Goal: Task Accomplishment & Management: Use online tool/utility

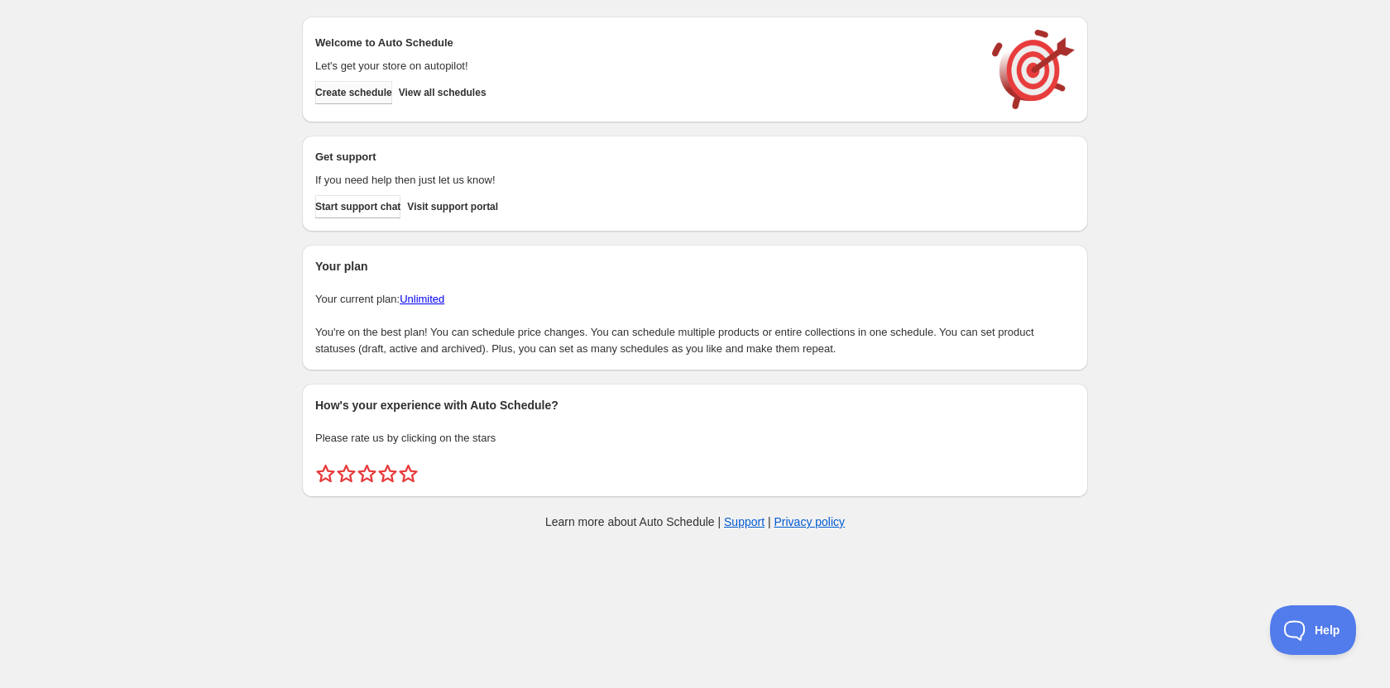
click at [392, 94] on span "Create schedule" at bounding box center [353, 92] width 77 height 13
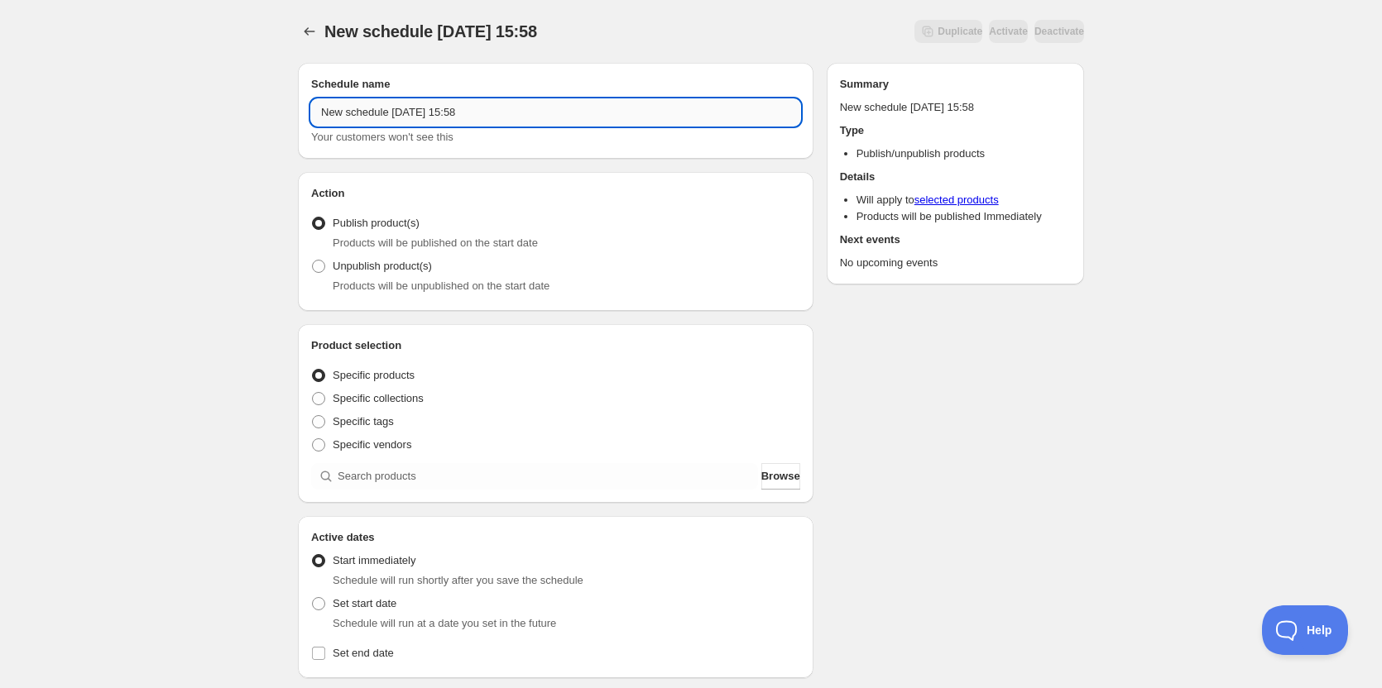
click at [441, 110] on input "New schedule [DATE] 15:58" at bounding box center [555, 112] width 489 height 26
click at [442, 110] on input "New schedule [DATE] 15:58" at bounding box center [555, 112] width 489 height 26
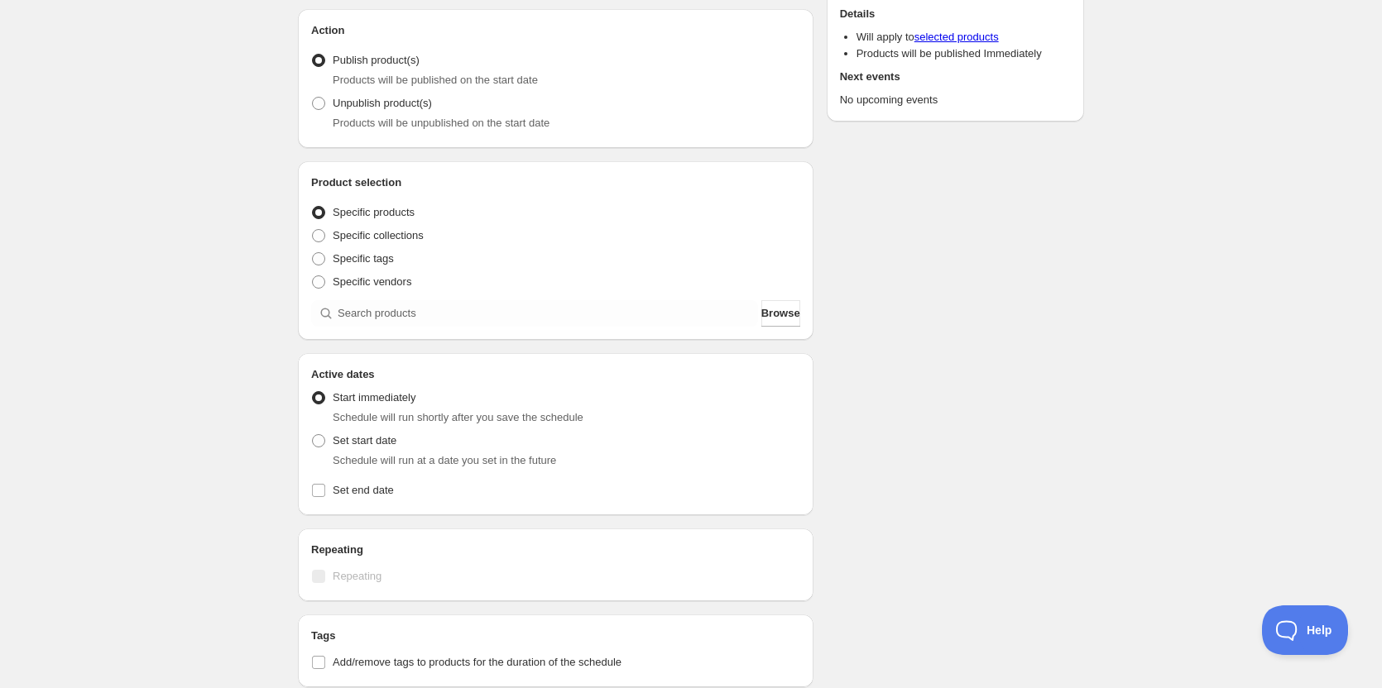
scroll to position [248, 0]
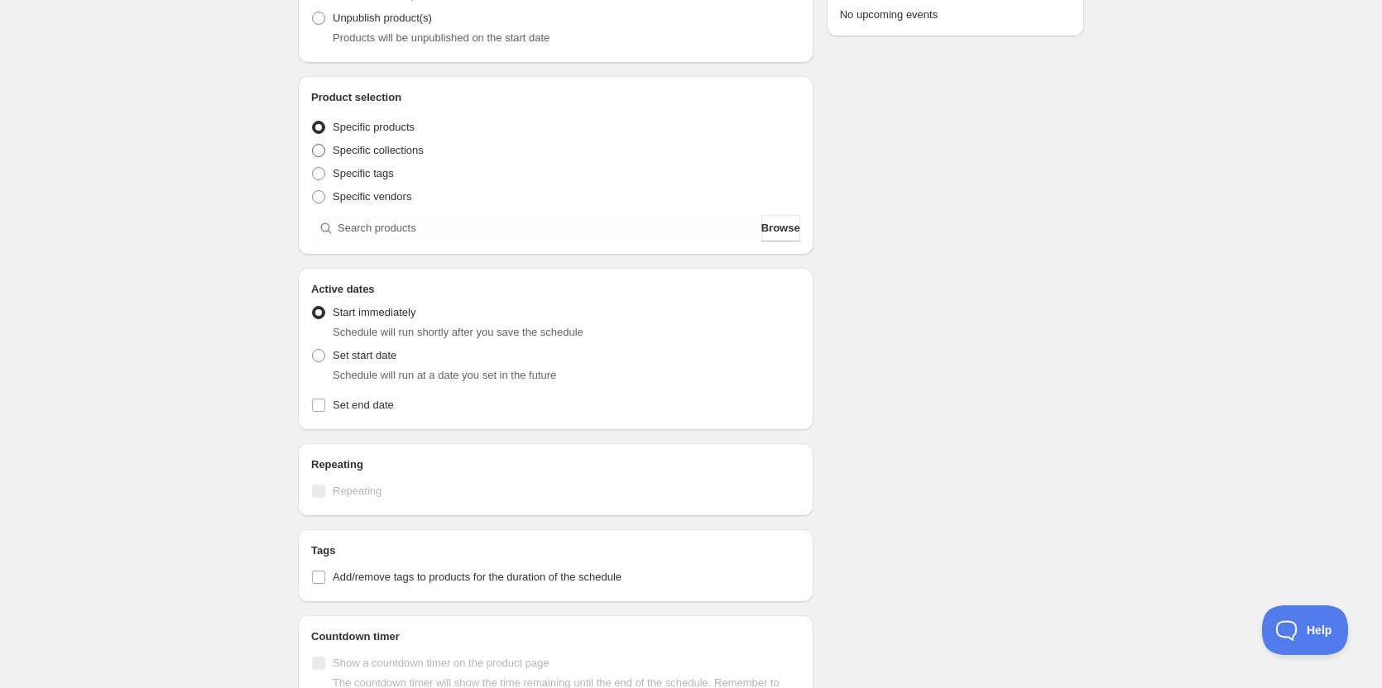
type input "[PERSON_NAME] Middle School Choir"
click at [313, 151] on span at bounding box center [318, 150] width 13 height 13
click at [313, 145] on input "Specific collections" at bounding box center [312, 144] width 1 height 1
radio input "true"
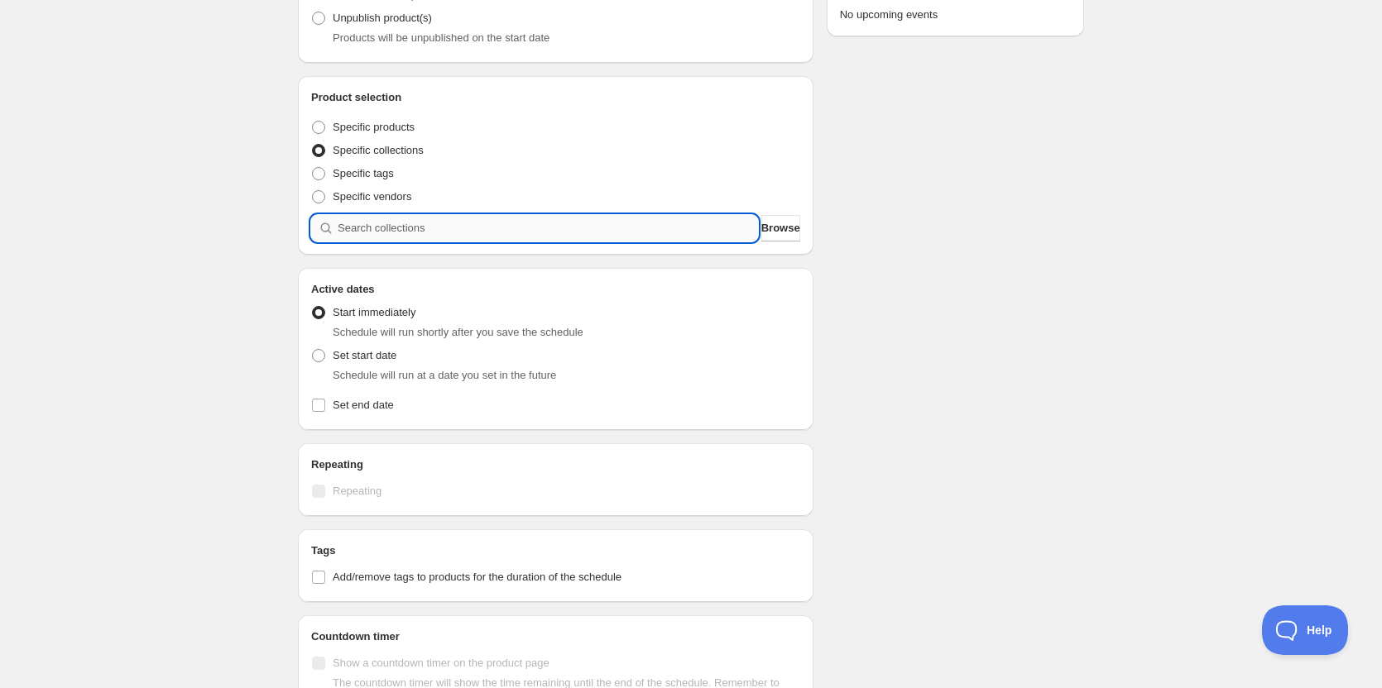
click at [429, 236] on input "search" at bounding box center [548, 228] width 420 height 26
type input "m"
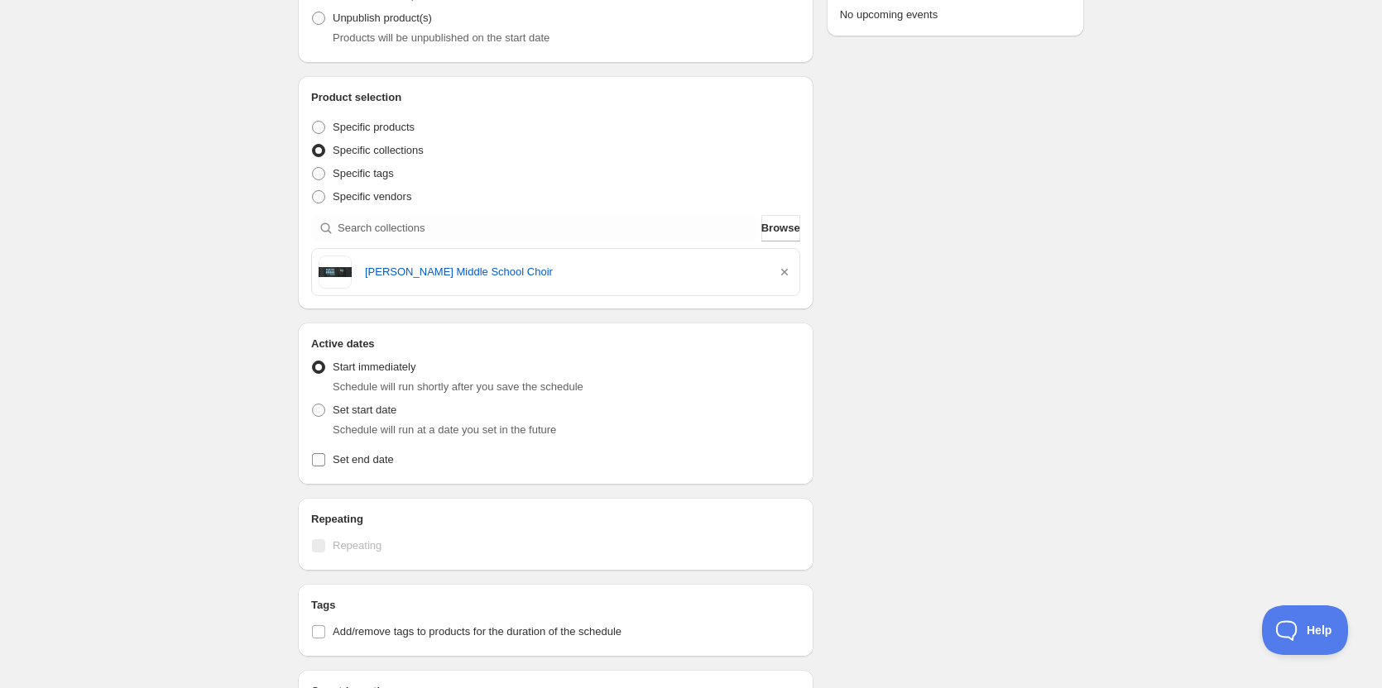
click at [377, 463] on span "Set end date" at bounding box center [363, 459] width 61 height 12
click at [325, 463] on input "Set end date" at bounding box center [318, 459] width 13 height 13
checkbox input "true"
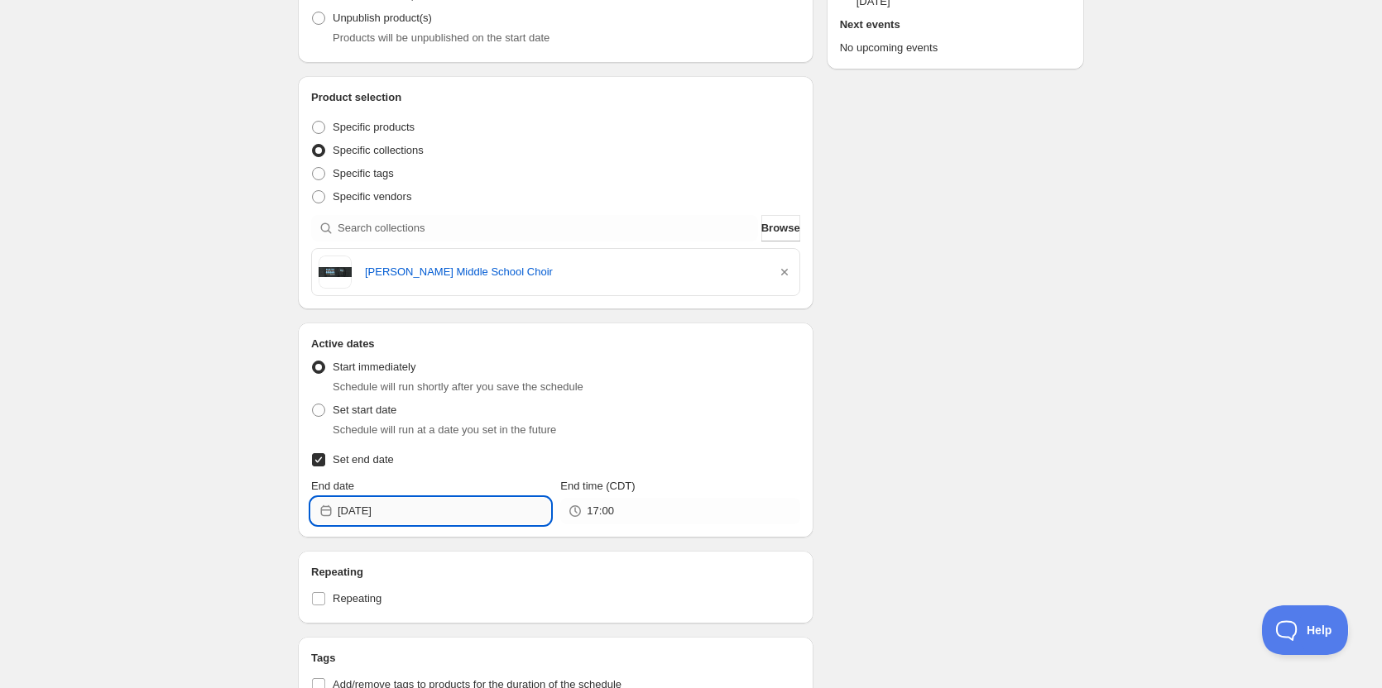
click at [434, 511] on input "[DATE]" at bounding box center [444, 511] width 213 height 26
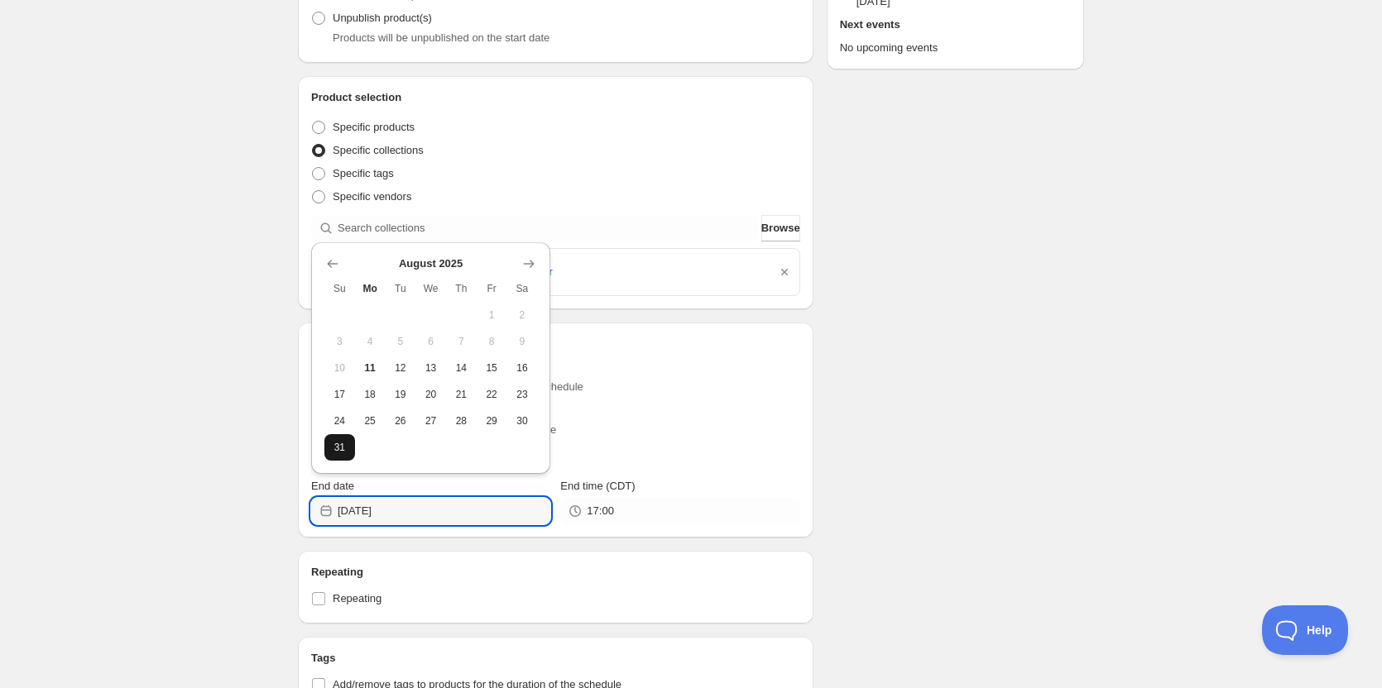
click at [330, 439] on button "31" at bounding box center [339, 447] width 31 height 26
type input "[DATE]"
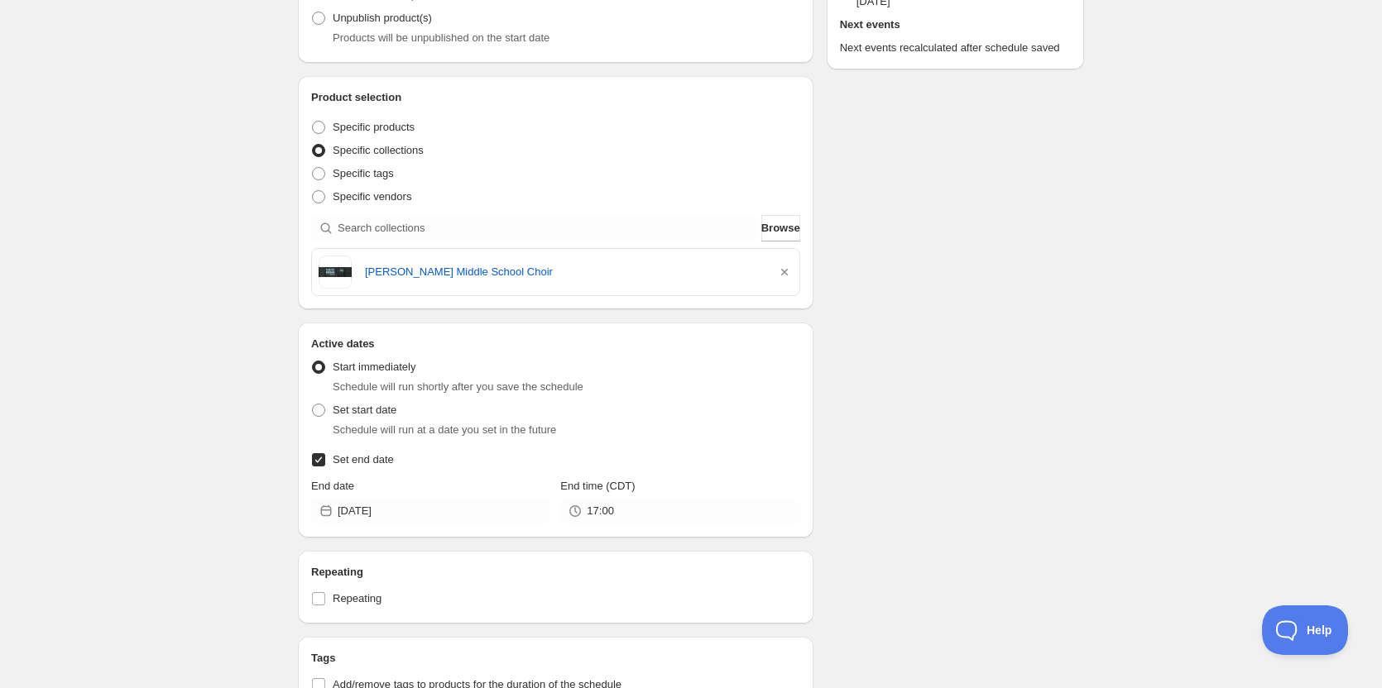
click at [663, 530] on div "Active dates Active Date Type Start immediately Schedule will run shortly after…" at bounding box center [556, 430] width 516 height 215
click at [644, 520] on input "17:00" at bounding box center [693, 511] width 213 height 26
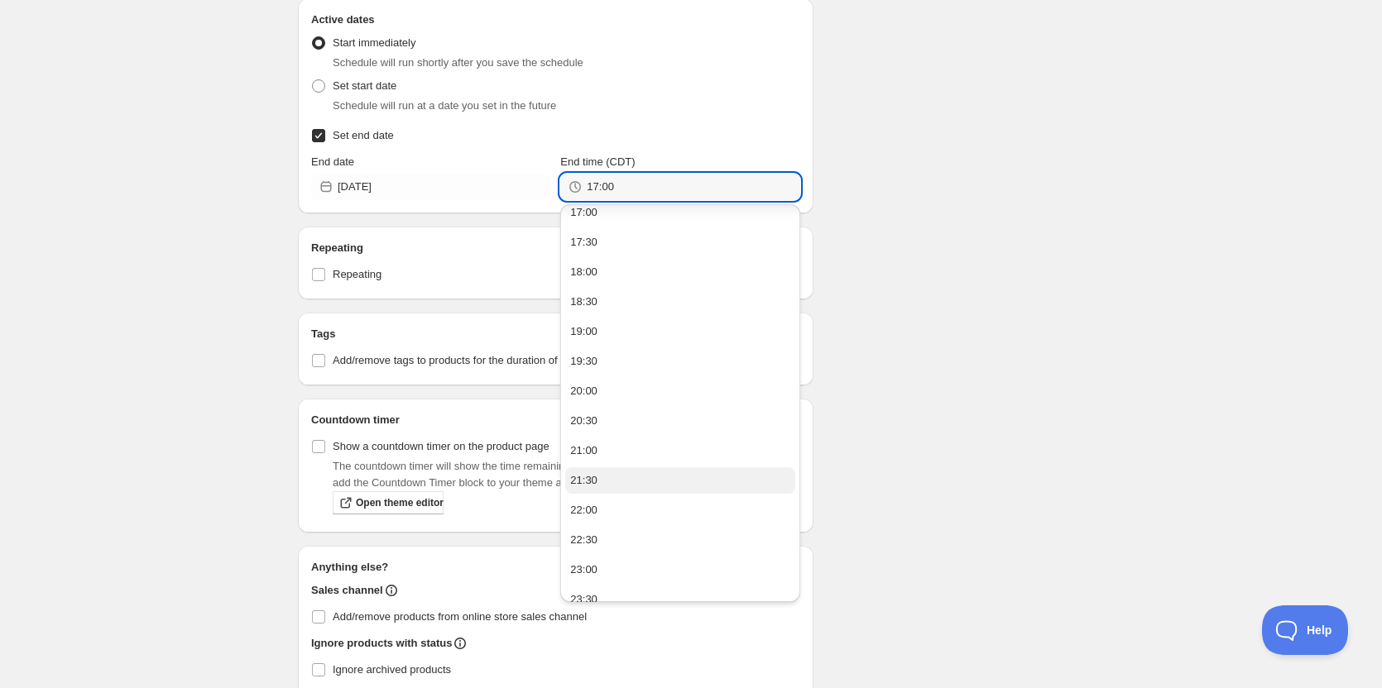
scroll to position [662, 0]
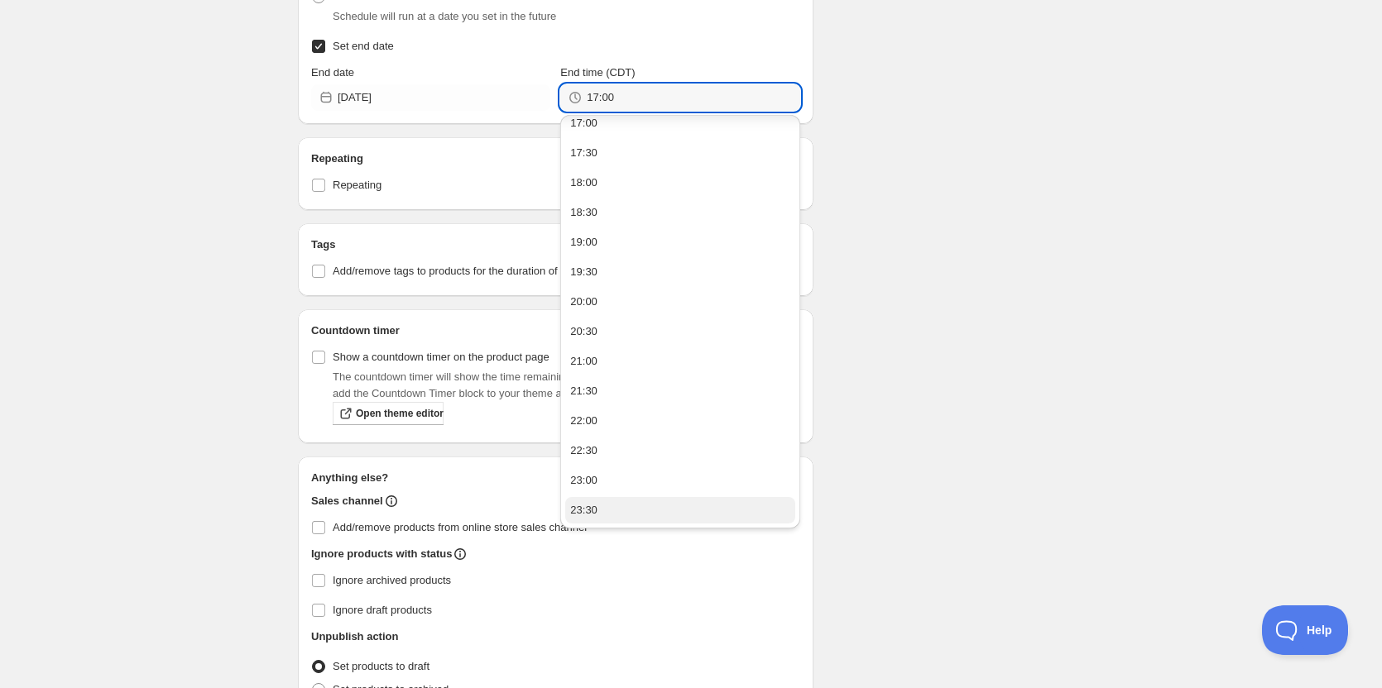
click at [626, 512] on button "23:30" at bounding box center [679, 510] width 229 height 26
type input "23:30"
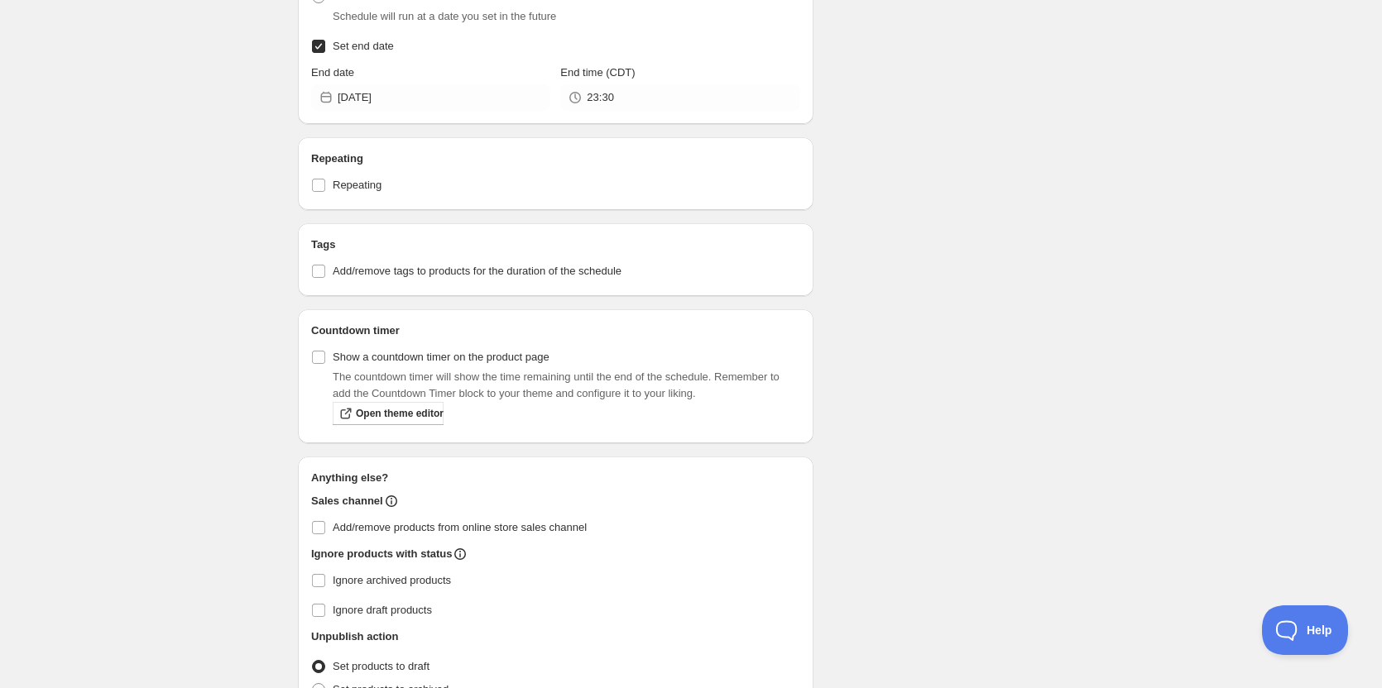
click at [926, 351] on div "Schedule name [PERSON_NAME] Middle School Choir Your customers won't see this A…" at bounding box center [684, 70] width 799 height 1365
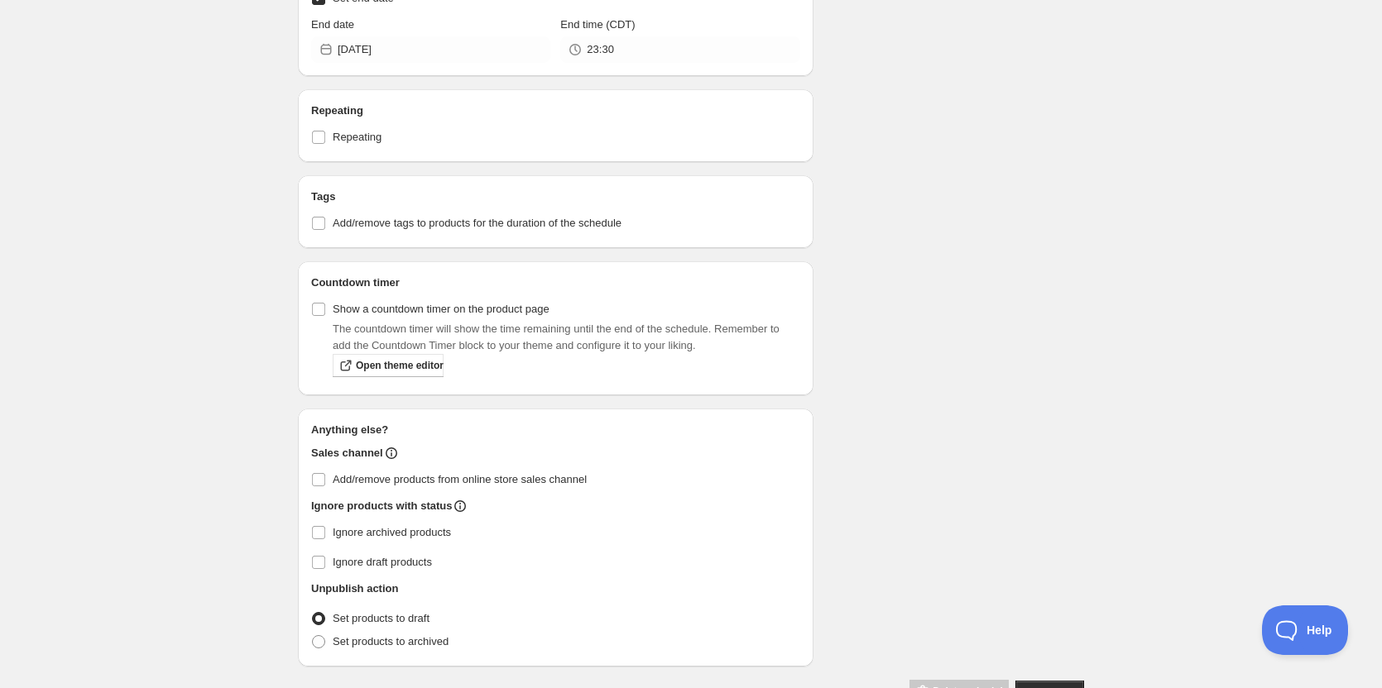
scroll to position [758, 0]
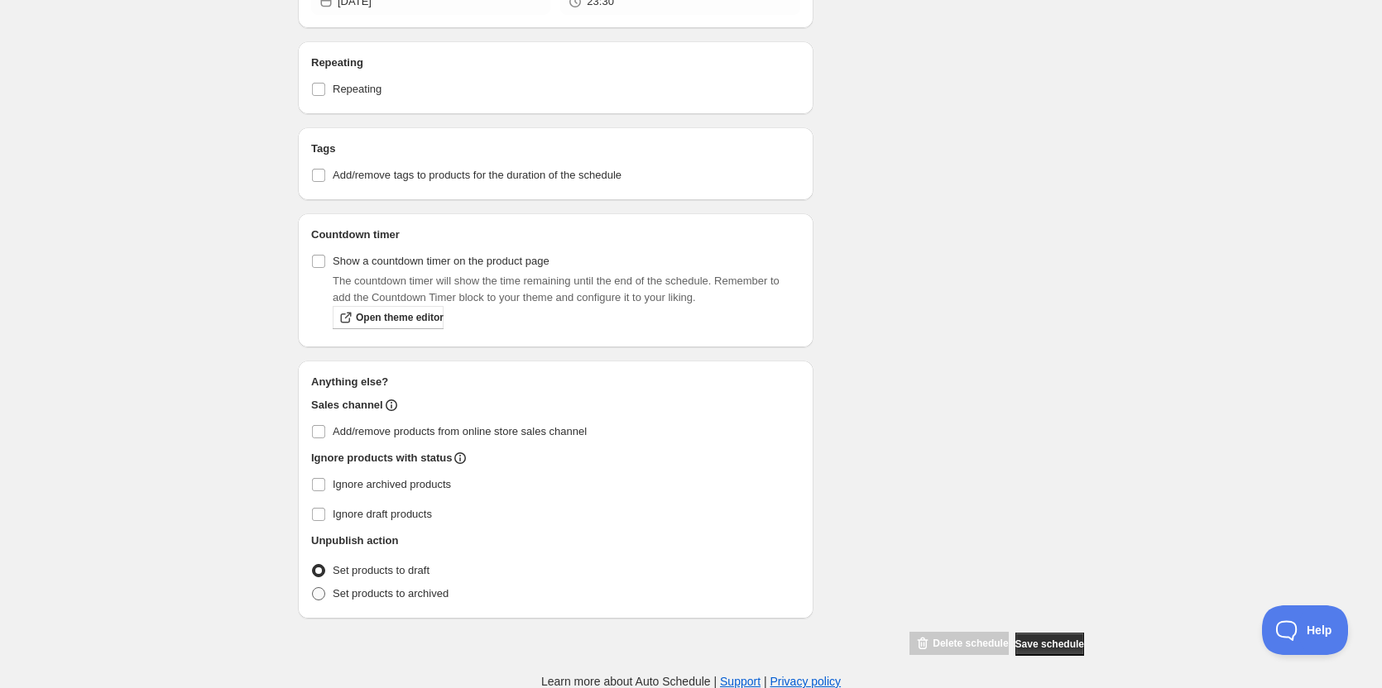
click at [313, 599] on span at bounding box center [318, 593] width 13 height 13
click at [313, 588] on input "Set products to archived" at bounding box center [312, 587] width 1 height 1
radio input "true"
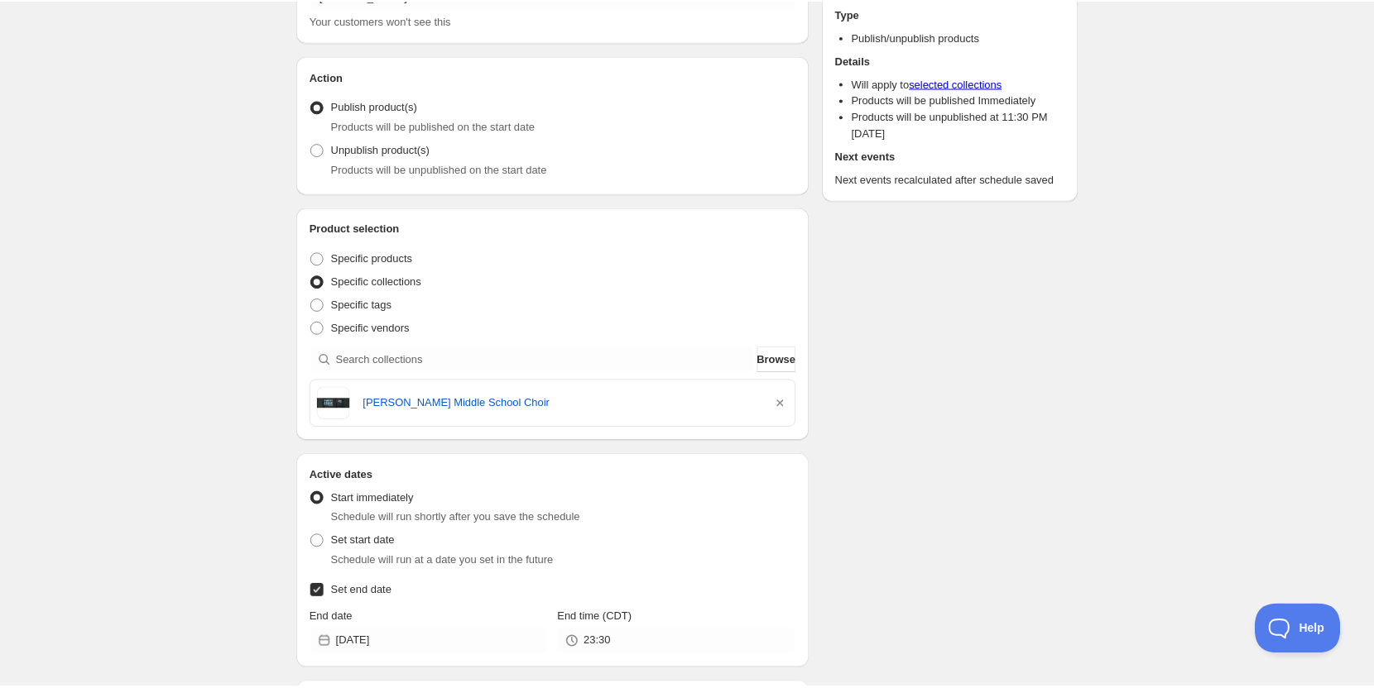
scroll to position [0, 0]
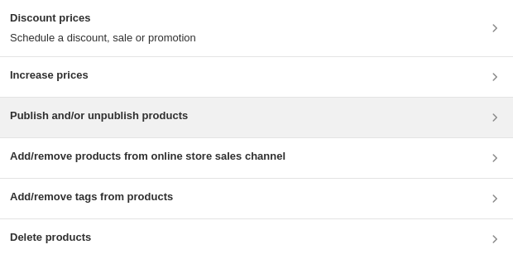
click at [168, 105] on div "Publish and/or unpublish products" at bounding box center [256, 118] width 513 height 40
